Goal: Information Seeking & Learning: Learn about a topic

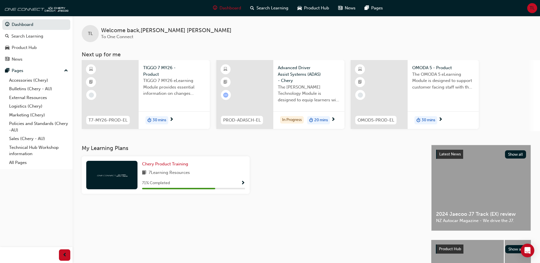
click at [164, 102] on div "TIGGO 7 MY26 - Product TIGGO 7 MY26 eLearning Module provides essential informa…" at bounding box center [174, 82] width 71 height 45
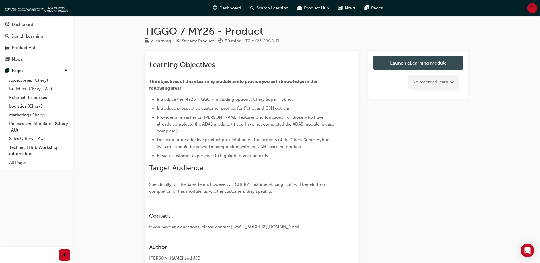
click at [403, 61] on link "Launch eLearning module" at bounding box center [418, 63] width 91 height 14
